Goal: Transaction & Acquisition: Purchase product/service

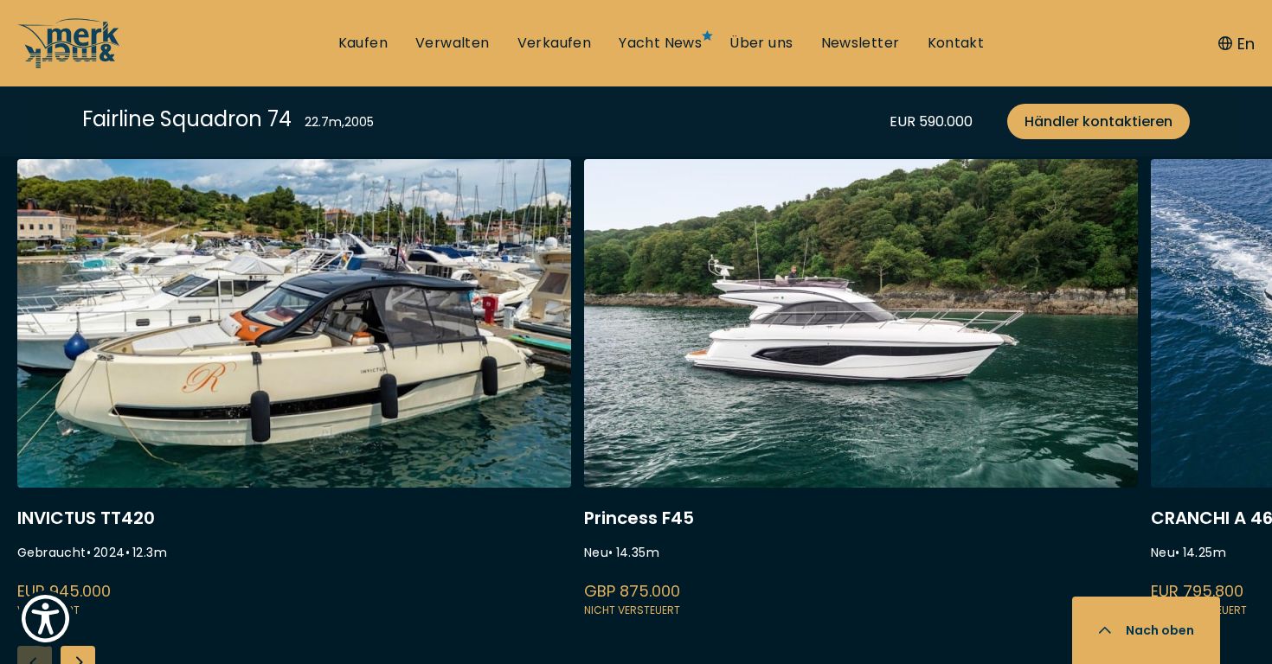
scroll to position [4637, 0]
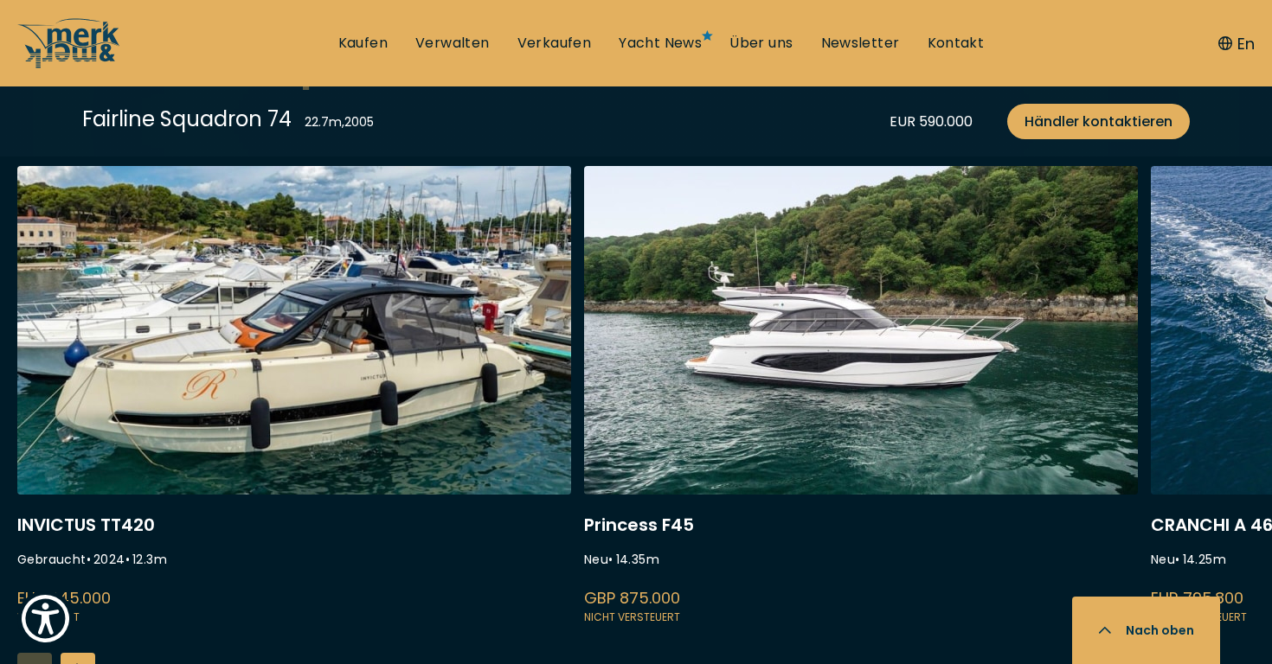
click at [81, 653] on div "Next slide" at bounding box center [78, 670] width 35 height 35
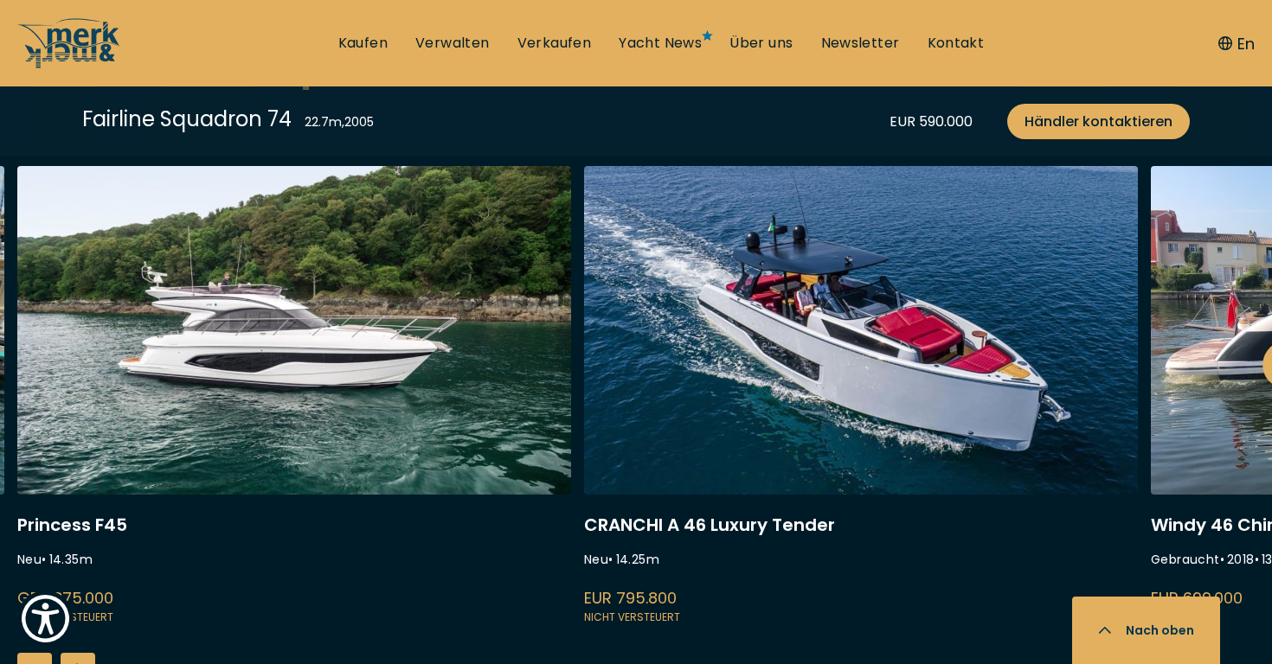
click at [81, 653] on div "Next slide" at bounding box center [78, 670] width 35 height 35
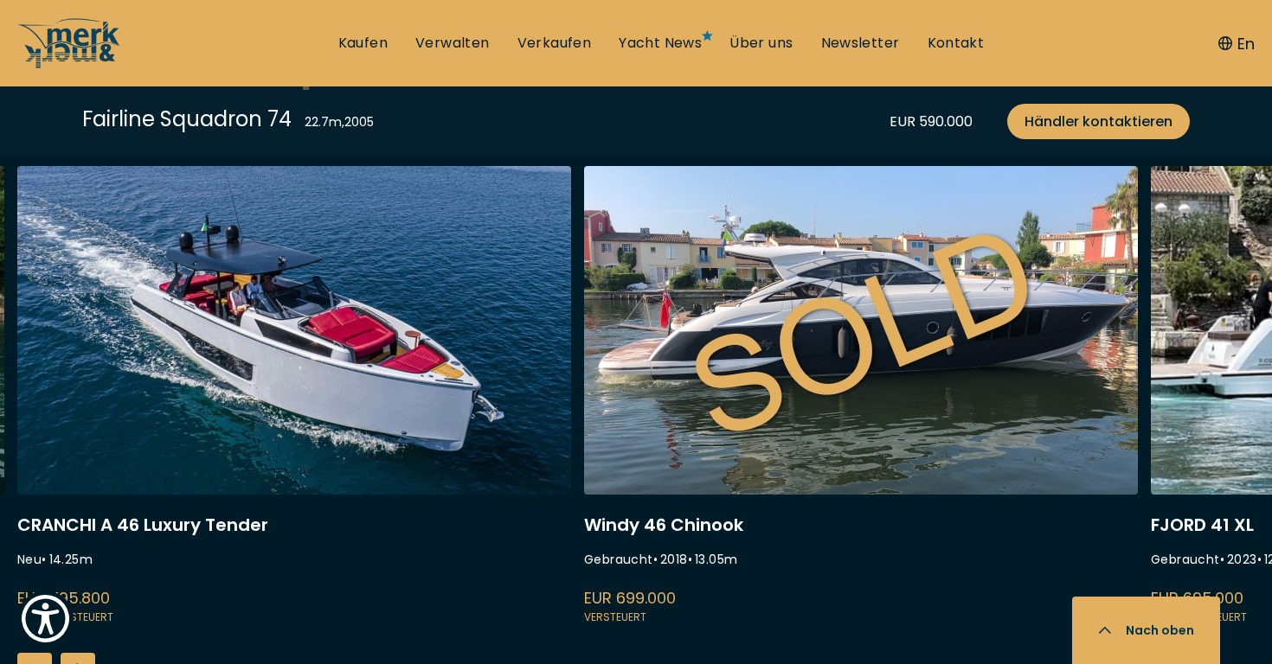
click at [81, 653] on div "Next slide" at bounding box center [78, 670] width 35 height 35
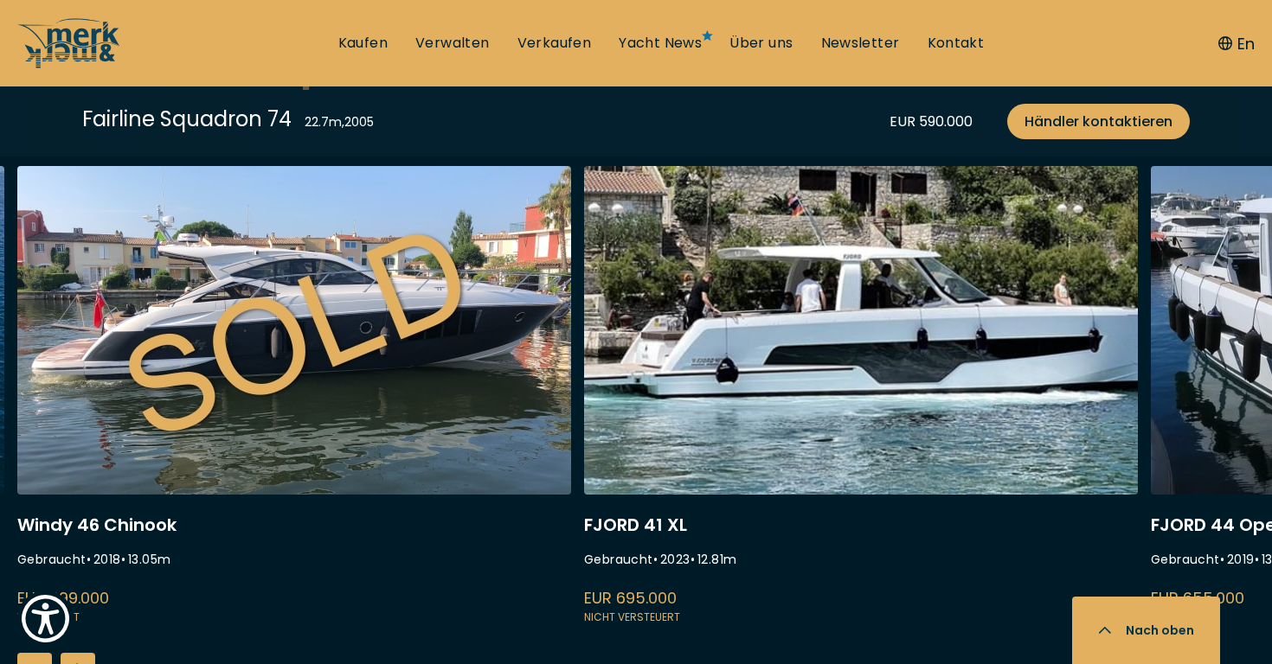
click at [81, 653] on div "Next slide" at bounding box center [78, 670] width 35 height 35
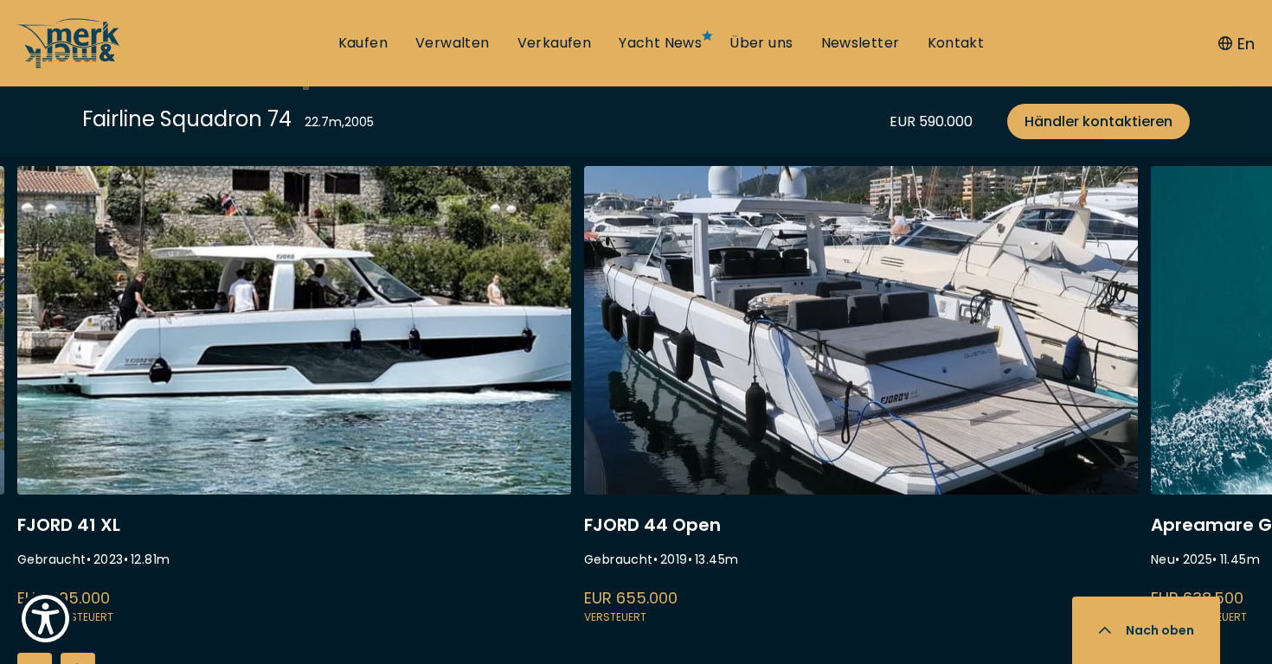
click at [81, 653] on div "Next slide" at bounding box center [78, 670] width 35 height 35
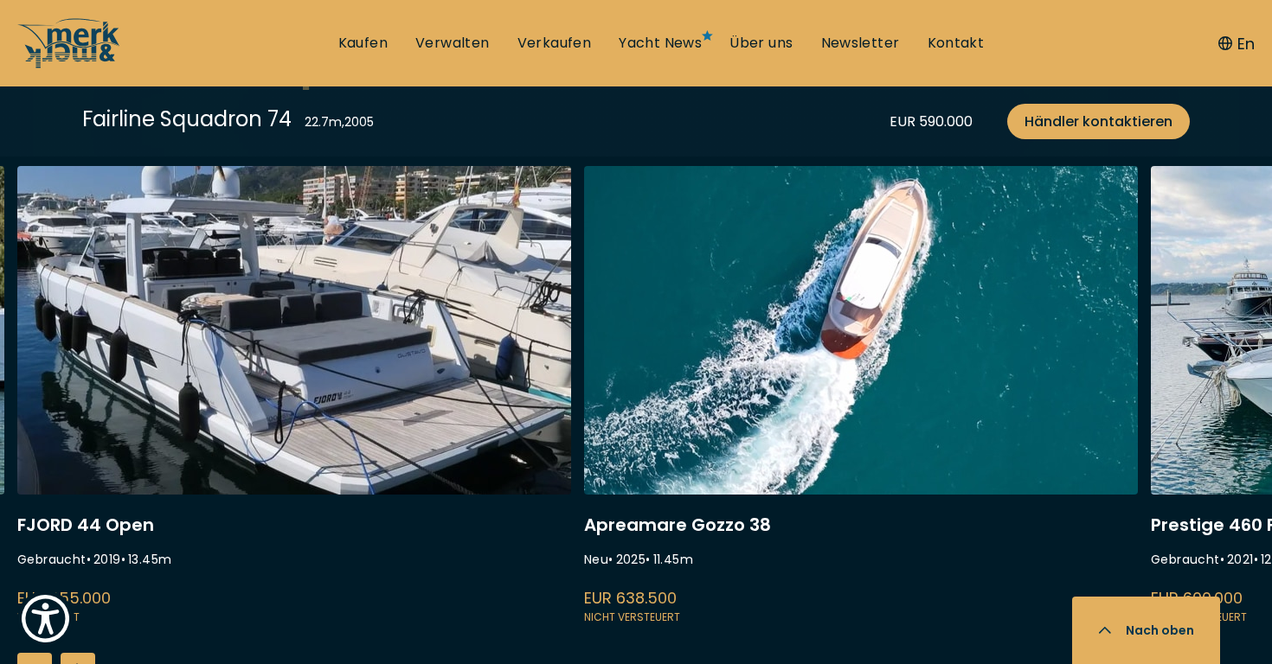
click at [81, 653] on div "Next slide" at bounding box center [78, 670] width 35 height 35
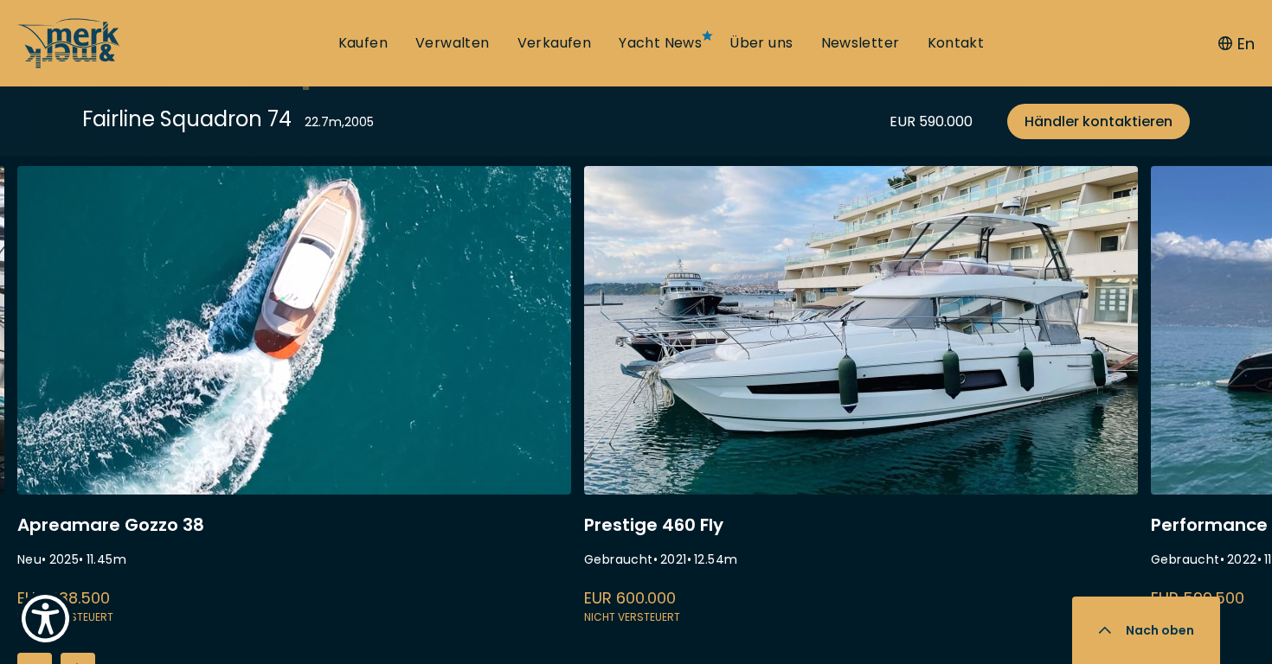
click at [81, 653] on div "Next slide" at bounding box center [78, 670] width 35 height 35
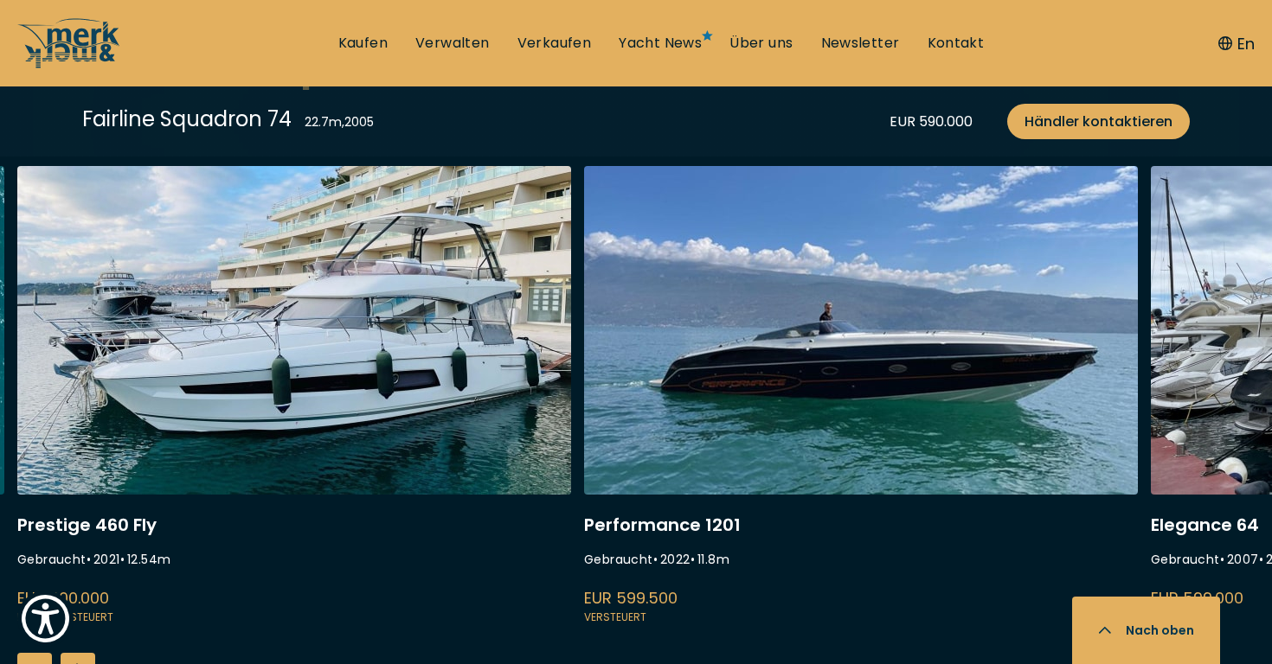
click at [81, 653] on div "Next slide" at bounding box center [78, 670] width 35 height 35
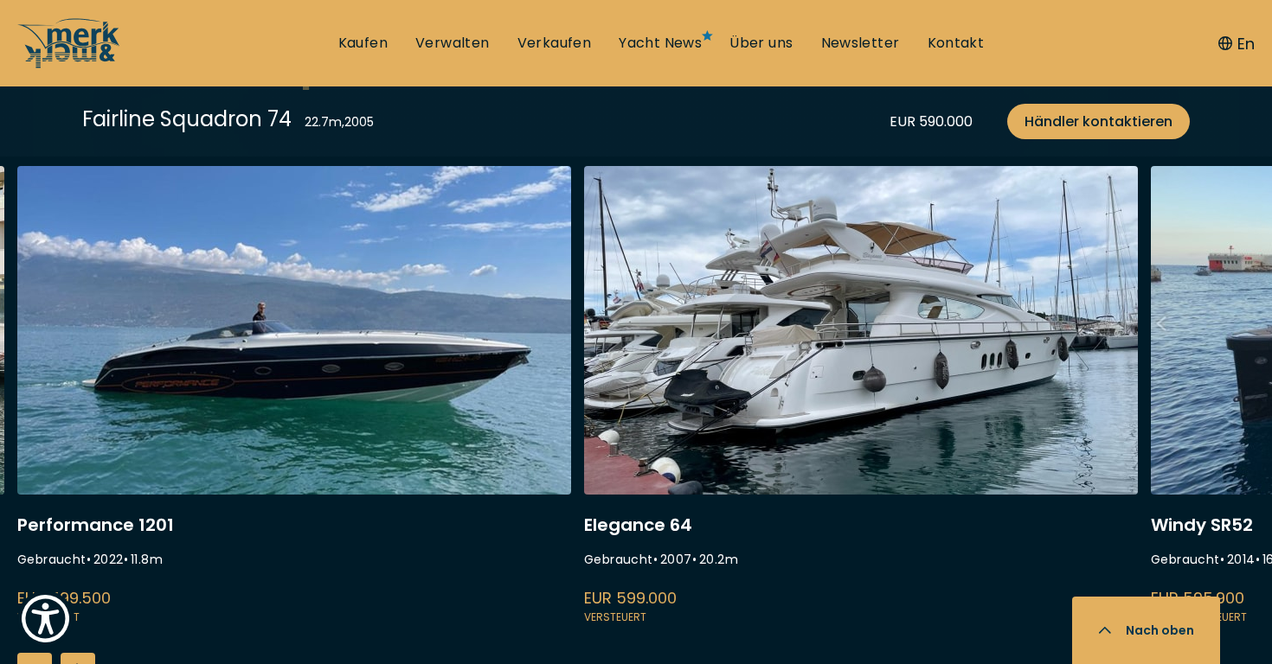
click at [81, 653] on div "Next slide" at bounding box center [78, 670] width 35 height 35
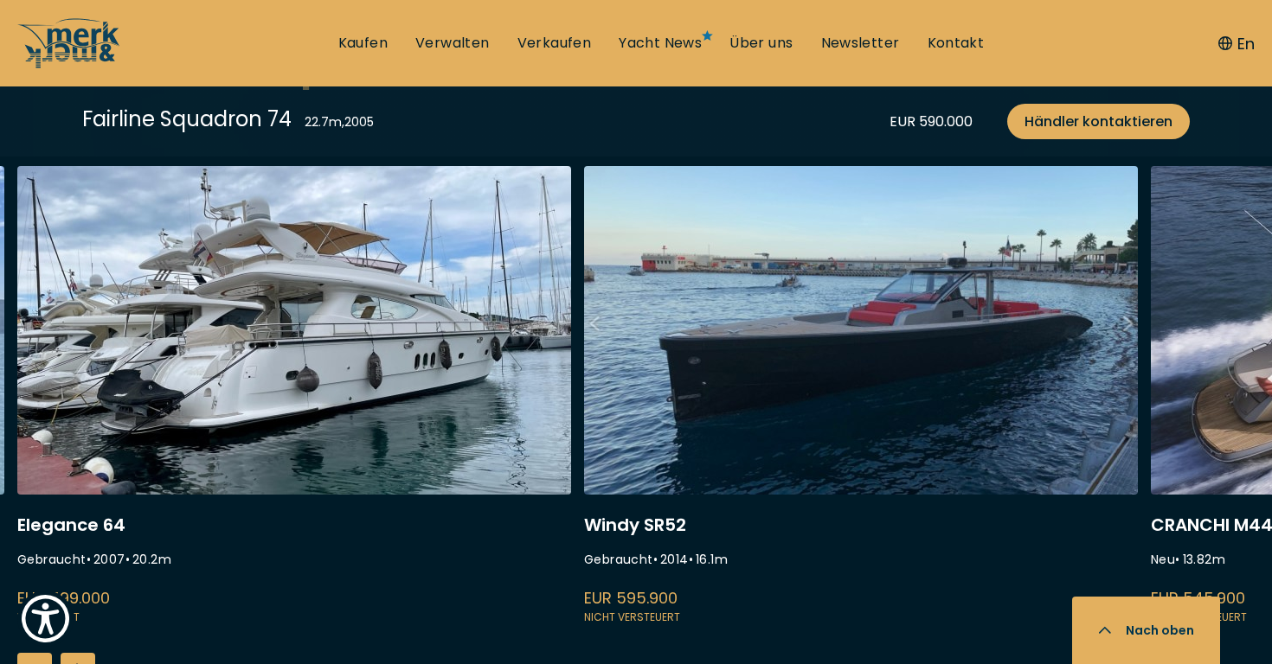
click at [81, 653] on div "Next slide" at bounding box center [78, 670] width 35 height 35
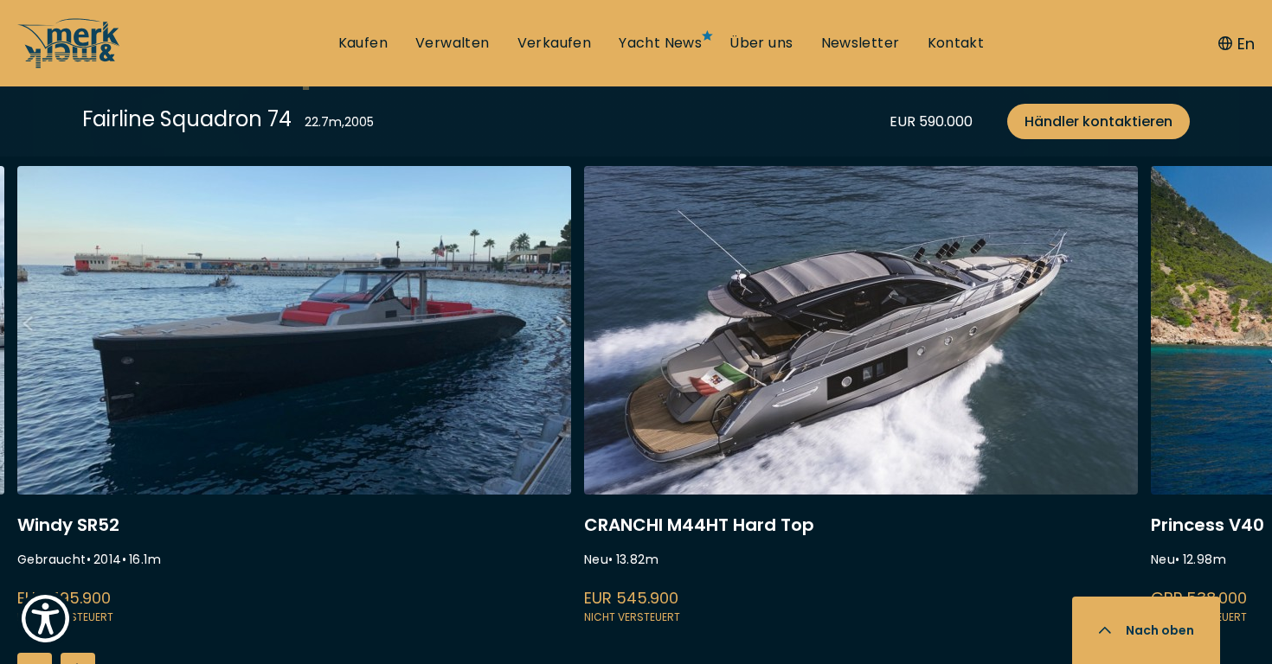
click at [81, 653] on div "Next slide" at bounding box center [78, 670] width 35 height 35
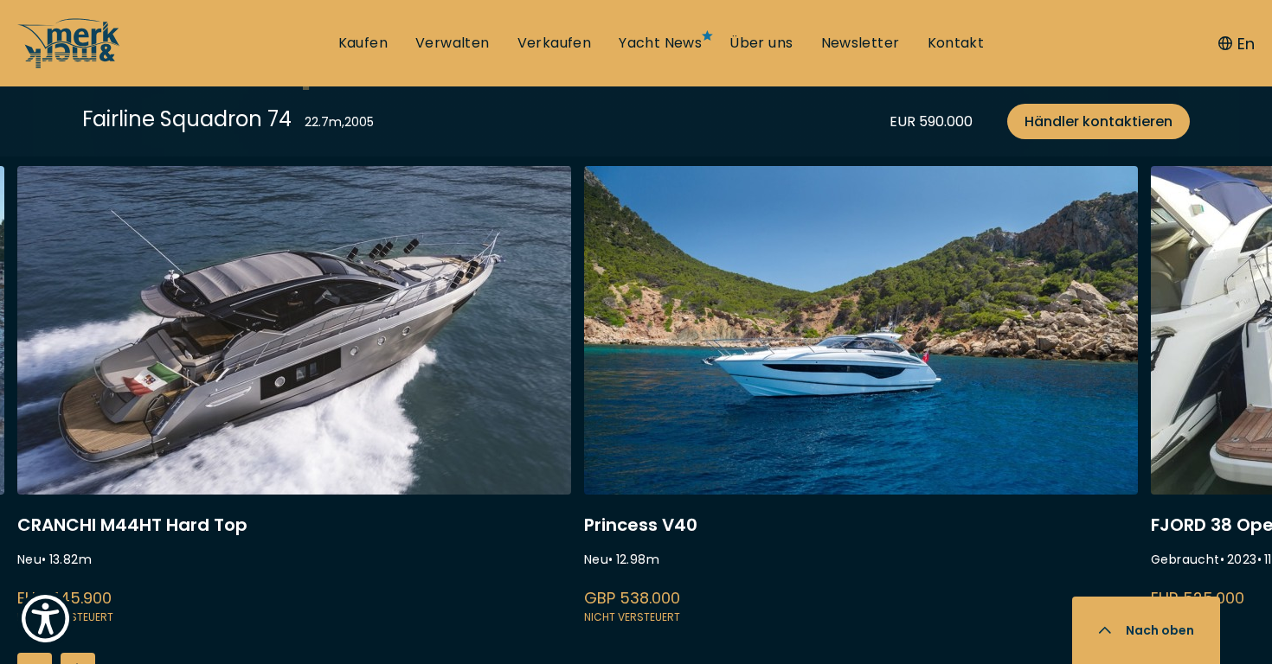
click at [81, 653] on div "Next slide" at bounding box center [78, 670] width 35 height 35
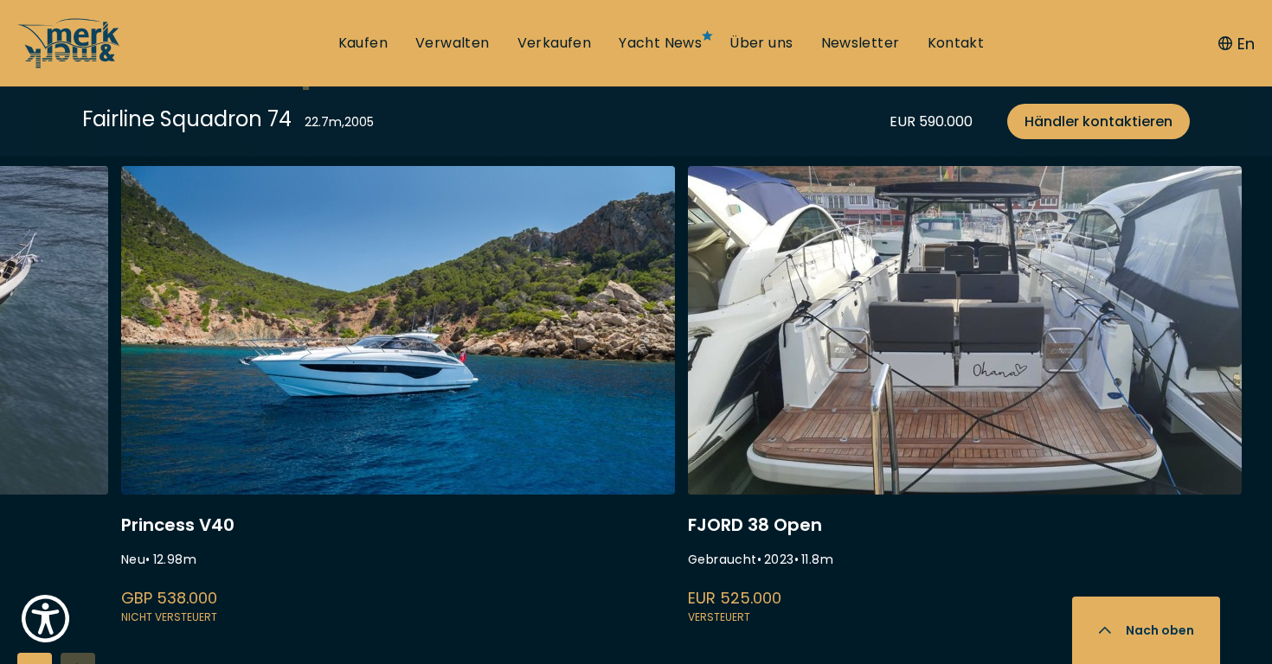
click at [81, 646] on div "INVICTUS TT420 Gebraucht • 2024 • 12.3 m EUR 945.000 Versteuert Princess F45 Ne…" at bounding box center [636, 453] width 1272 height 574
